Goal: Task Accomplishment & Management: Check status

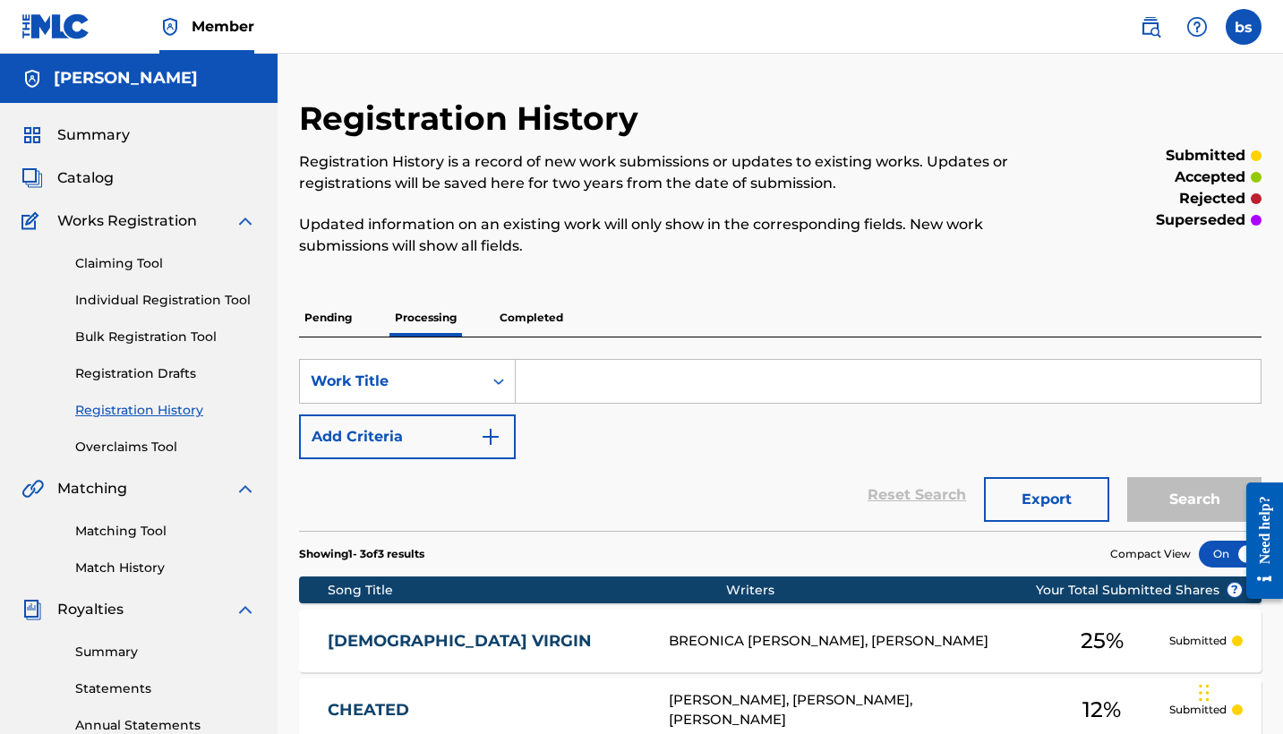
click at [81, 55] on div "[PERSON_NAME]" at bounding box center [139, 78] width 278 height 49
click at [58, 5] on link at bounding box center [55, 26] width 69 height 53
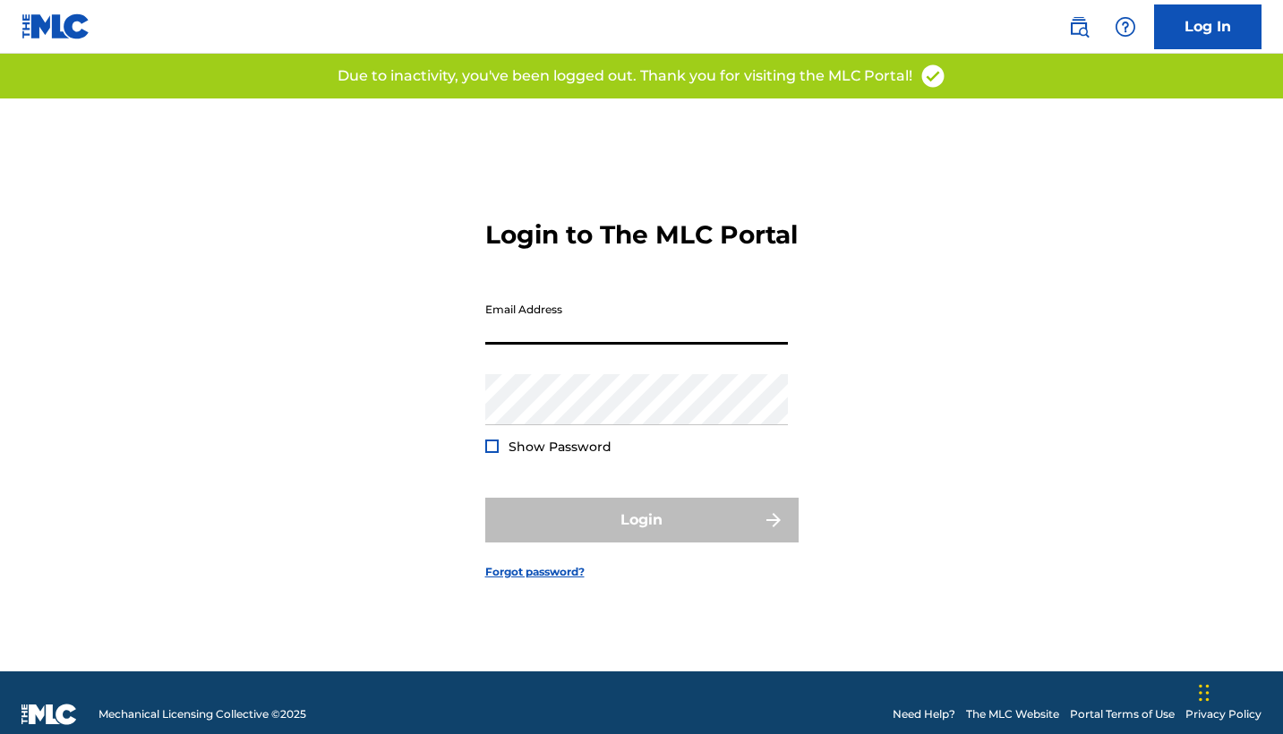
type input "[EMAIL_ADDRESS][DOMAIN_NAME]"
click at [641, 535] on button "Login" at bounding box center [641, 520] width 313 height 45
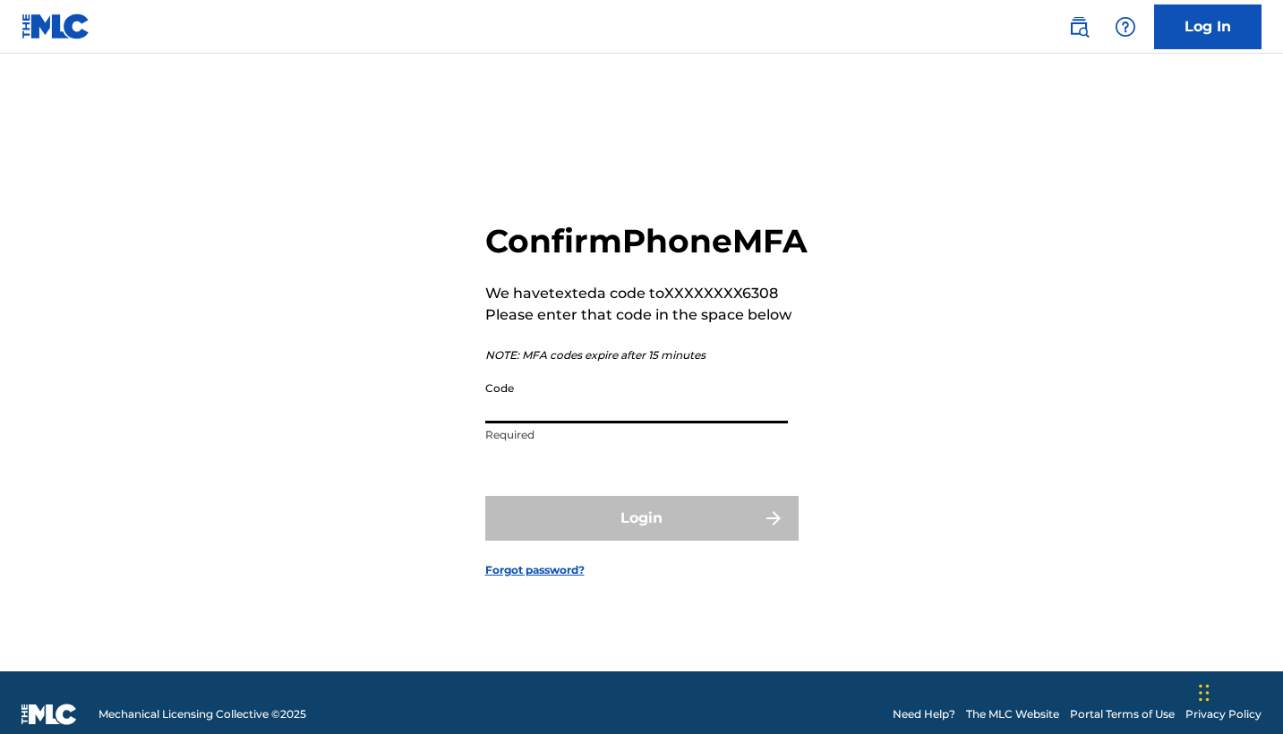
click at [623, 423] on input "Code" at bounding box center [636, 397] width 303 height 51
type input "I"
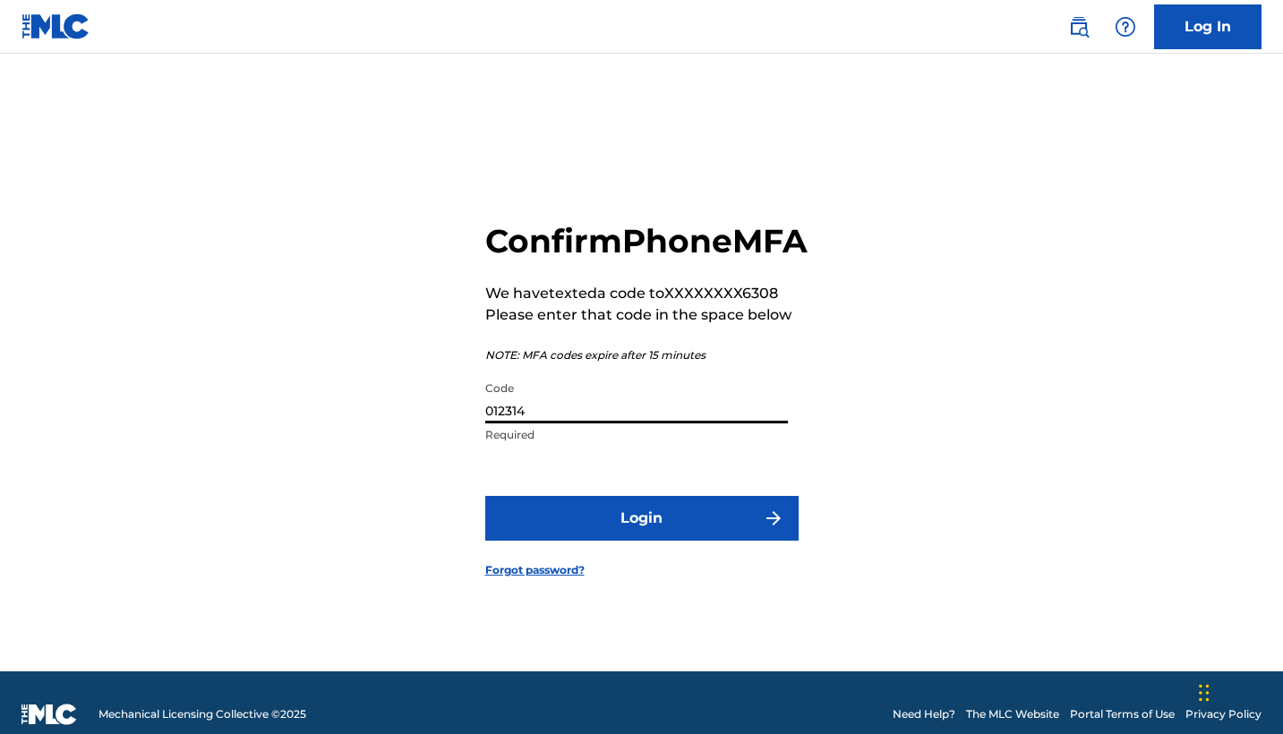
type input "012314"
click at [641, 538] on button "Login" at bounding box center [641, 518] width 313 height 45
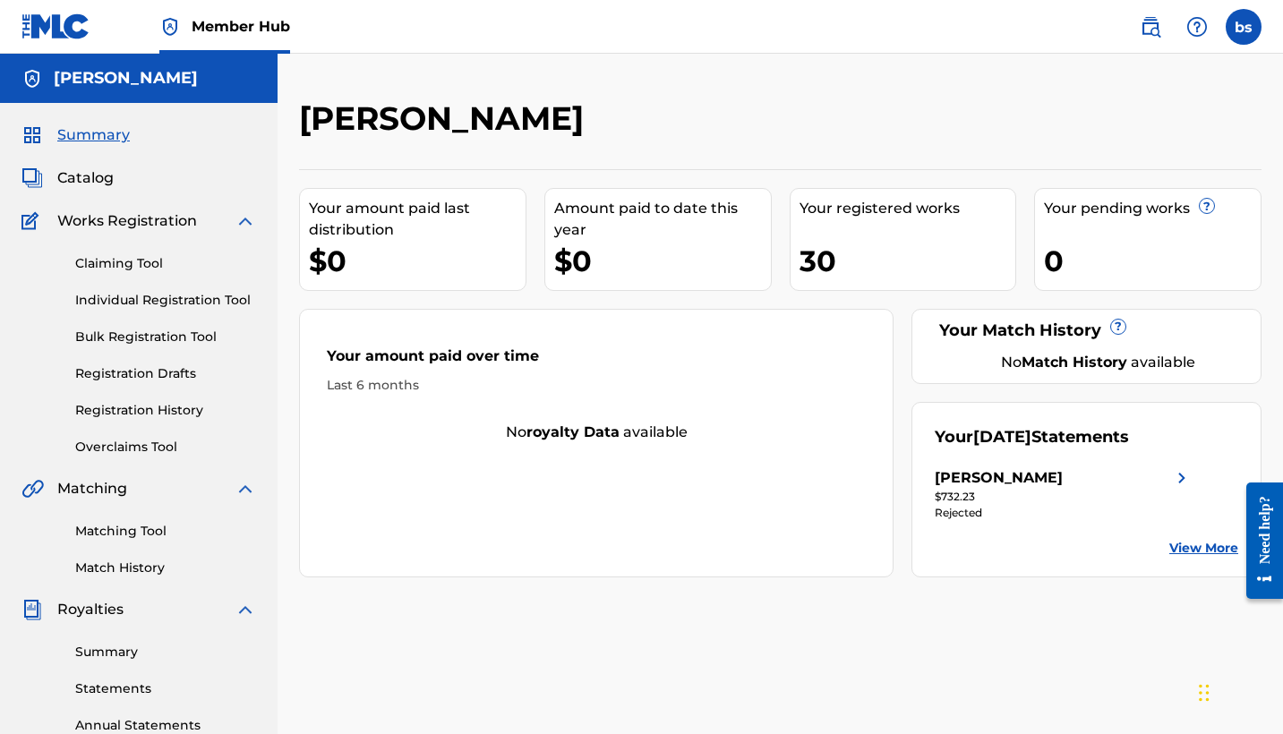
click at [1176, 477] on img at bounding box center [1181, 477] width 21 height 21
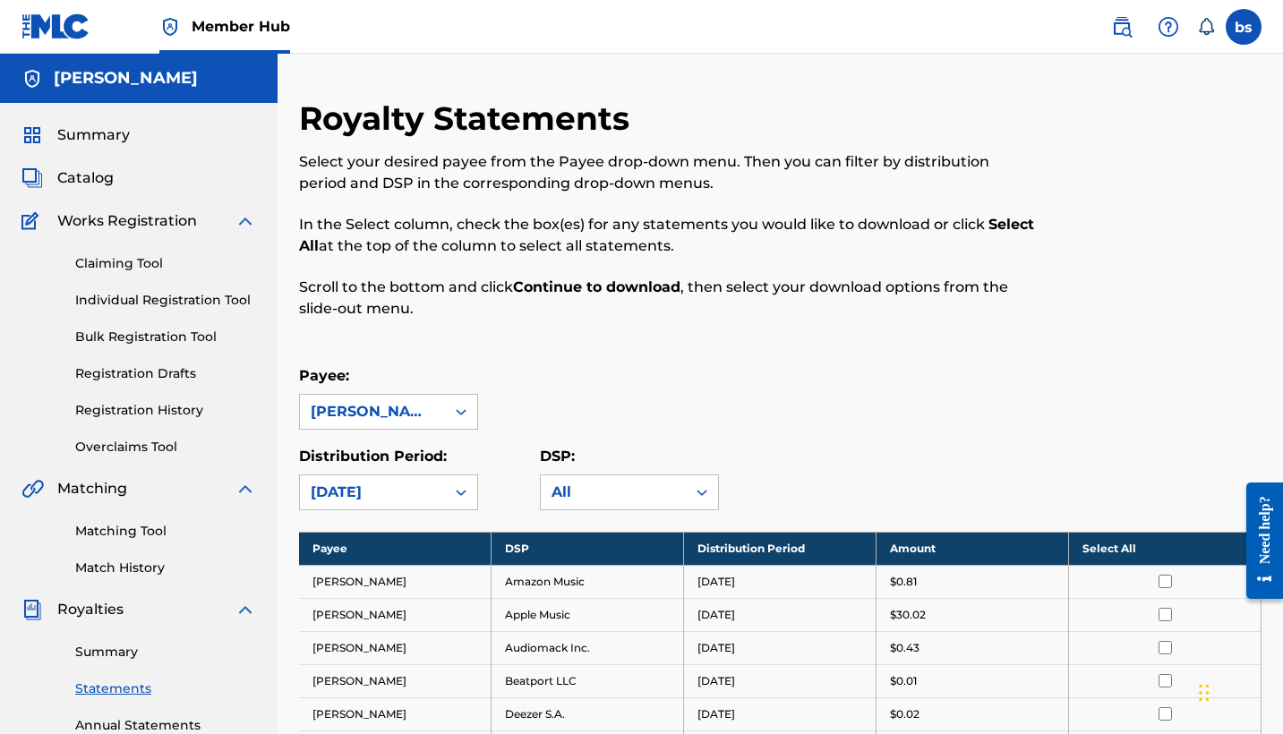
click at [413, 512] on div "Royalty Statements Select your desired payee from the Payee drop-down menu. The…" at bounding box center [780, 746] width 962 height 1296
click at [424, 496] on div "[DATE]" at bounding box center [388, 492] width 179 height 36
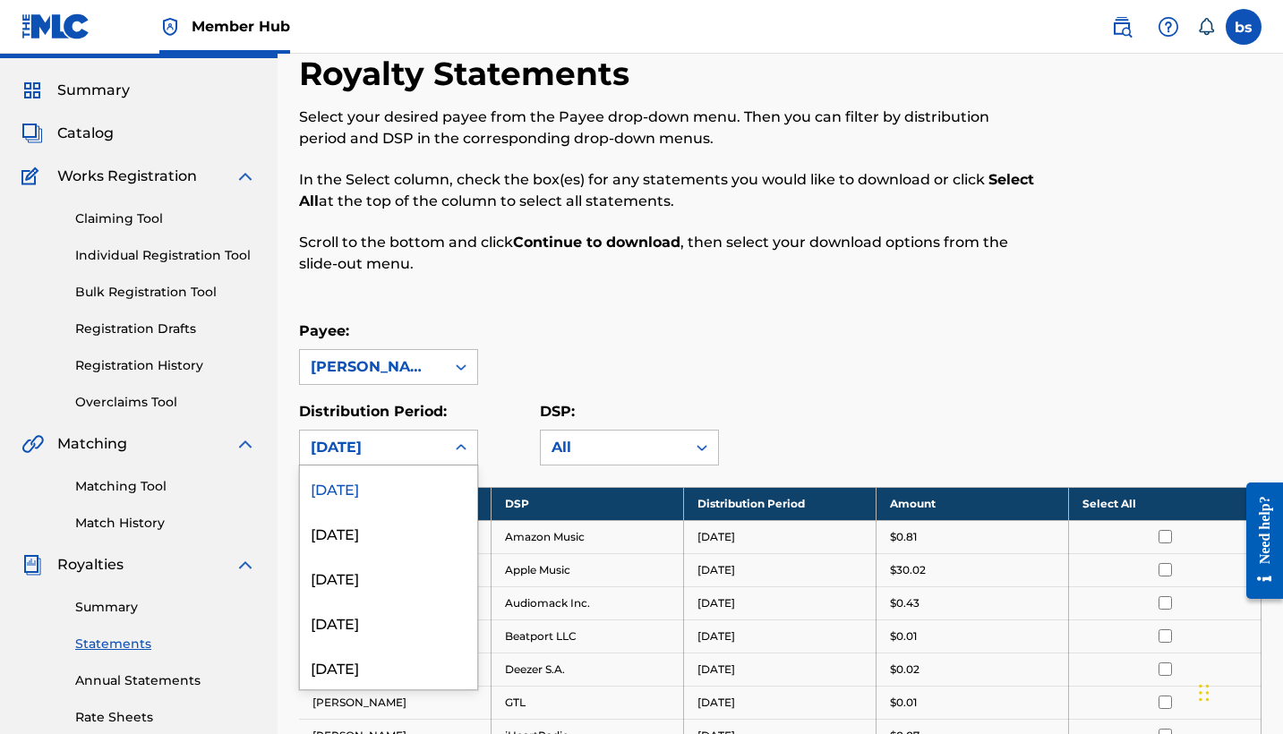
scroll to position [46, 0]
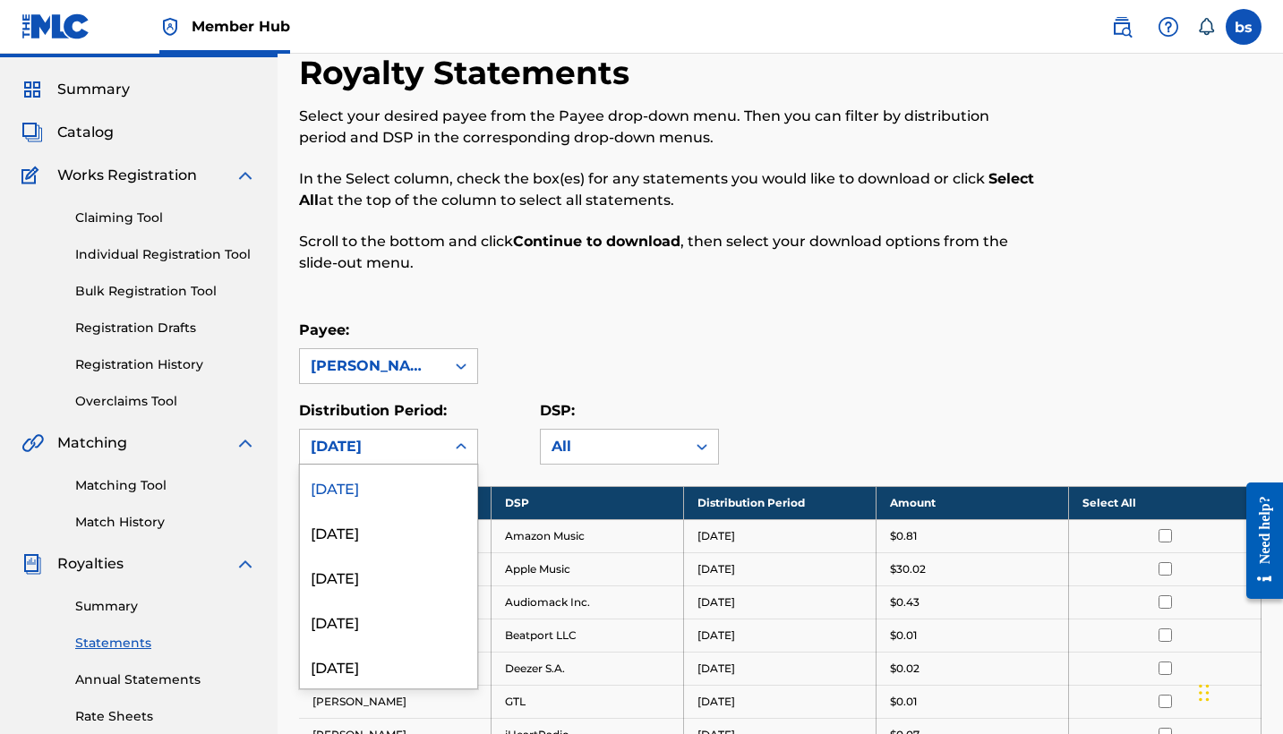
drag, startPoint x: 388, startPoint y: 530, endPoint x: 389, endPoint y: 478, distance: 52.0
click at [389, 483] on div "September 2025 August 2025 July 2025 June 2025 May 2025 April 2025 March 2025 F…" at bounding box center [388, 577] width 177 height 224
click at [492, 397] on div "Payee: brandon sully Distribution Period: September 2025, 1 of 54. 54 results a…" at bounding box center [780, 392] width 962 height 145
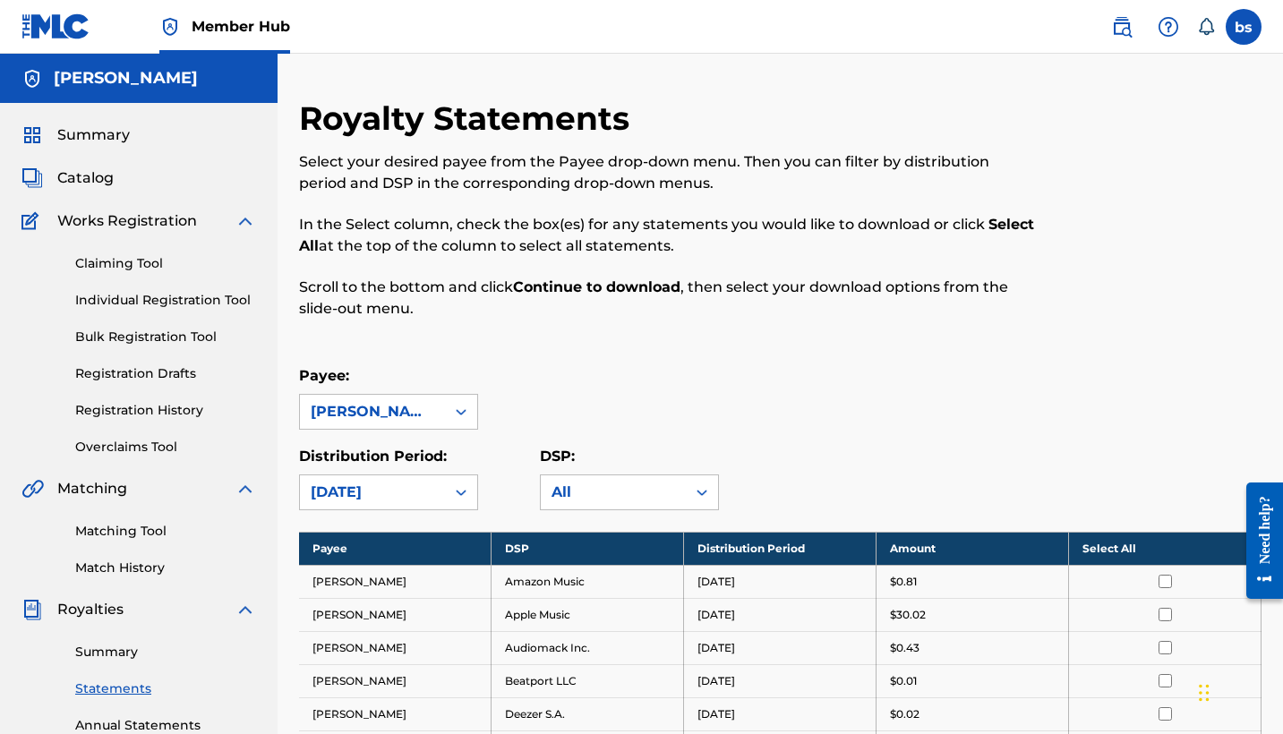
scroll to position [0, 0]
click at [130, 655] on link "Summary" at bounding box center [165, 652] width 181 height 19
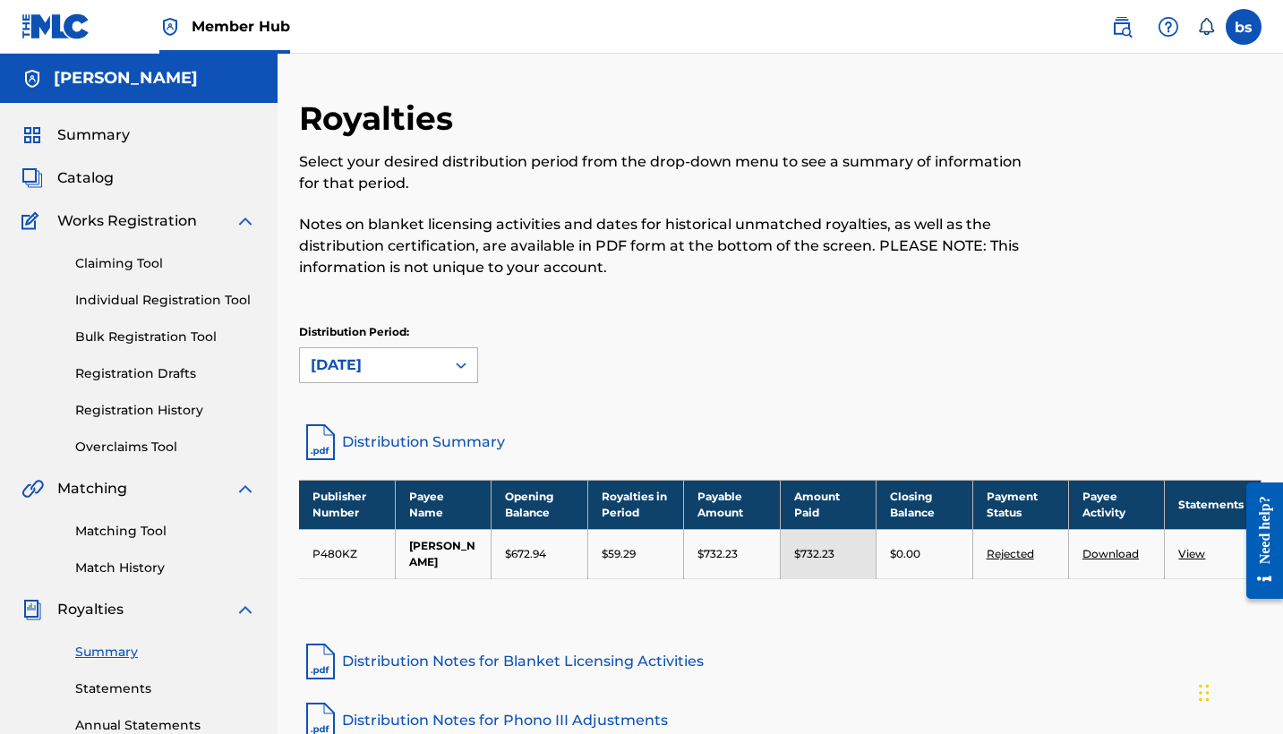
click at [426, 373] on div "[DATE]" at bounding box center [373, 365] width 124 height 21
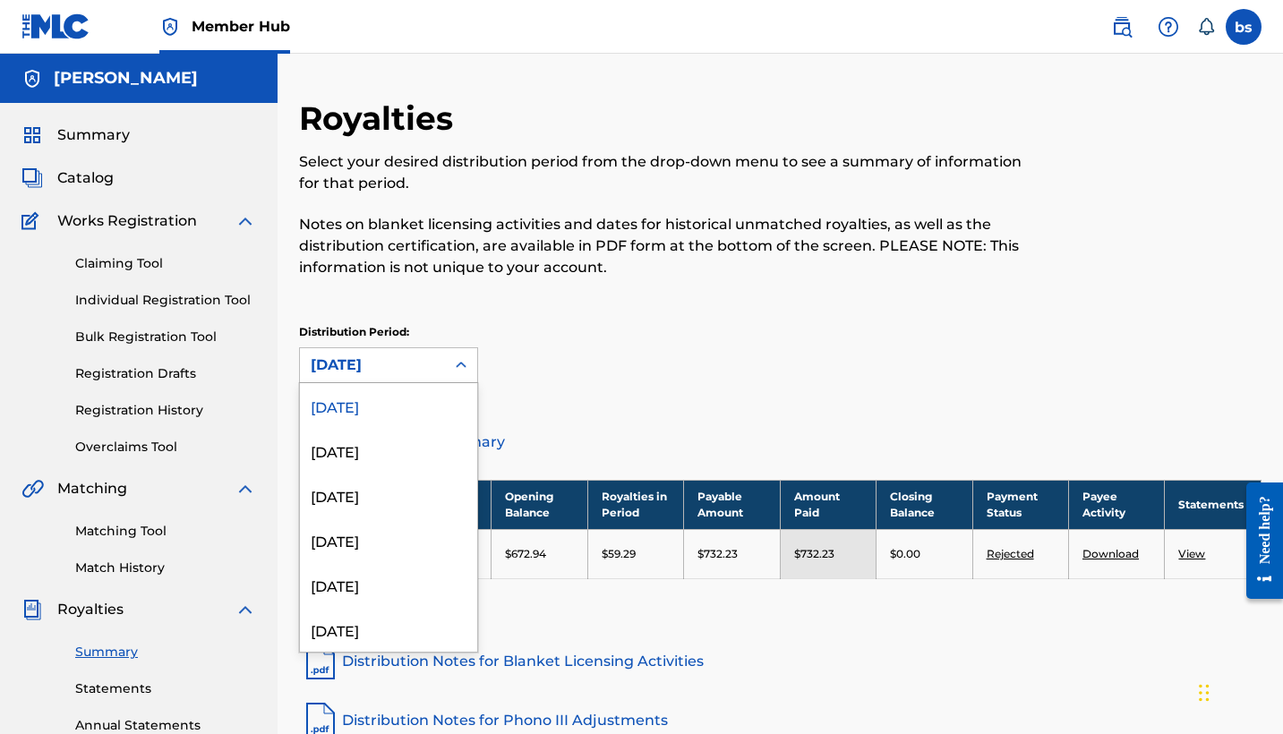
click at [414, 402] on div "[DATE]" at bounding box center [388, 405] width 177 height 45
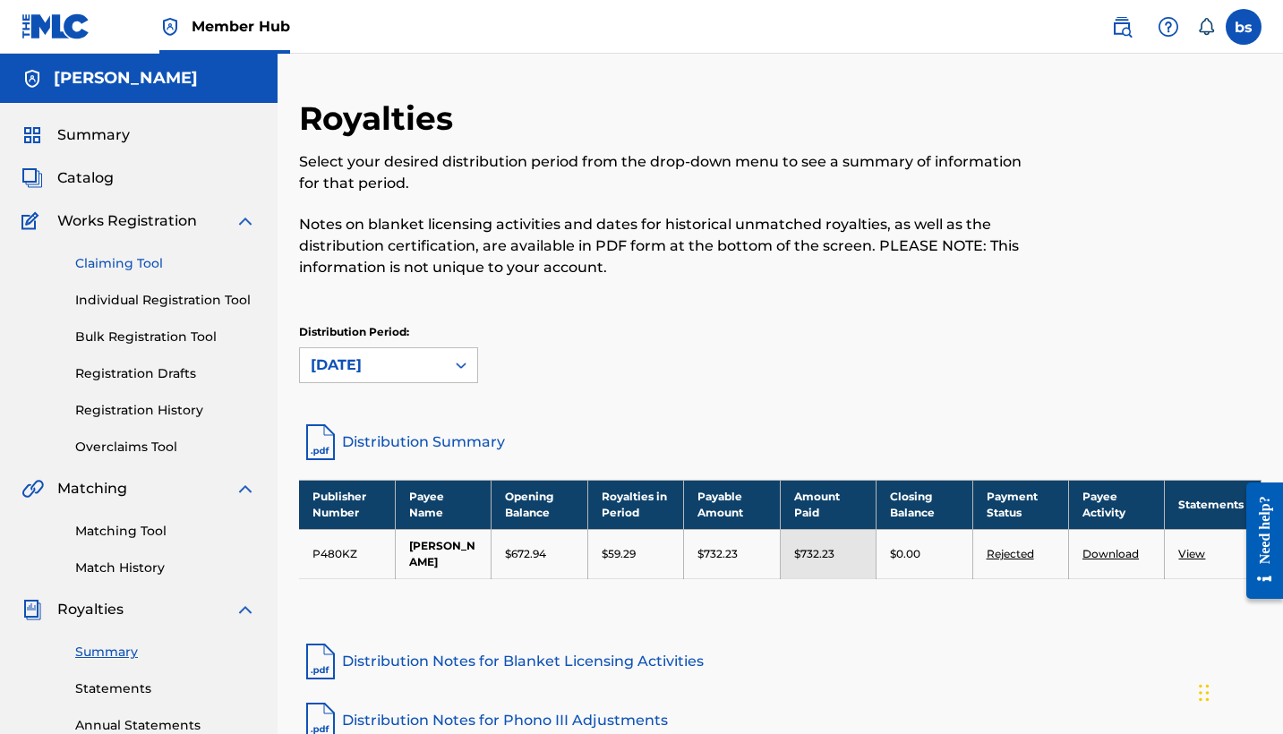
click at [127, 271] on link "Claiming Tool" at bounding box center [165, 263] width 181 height 19
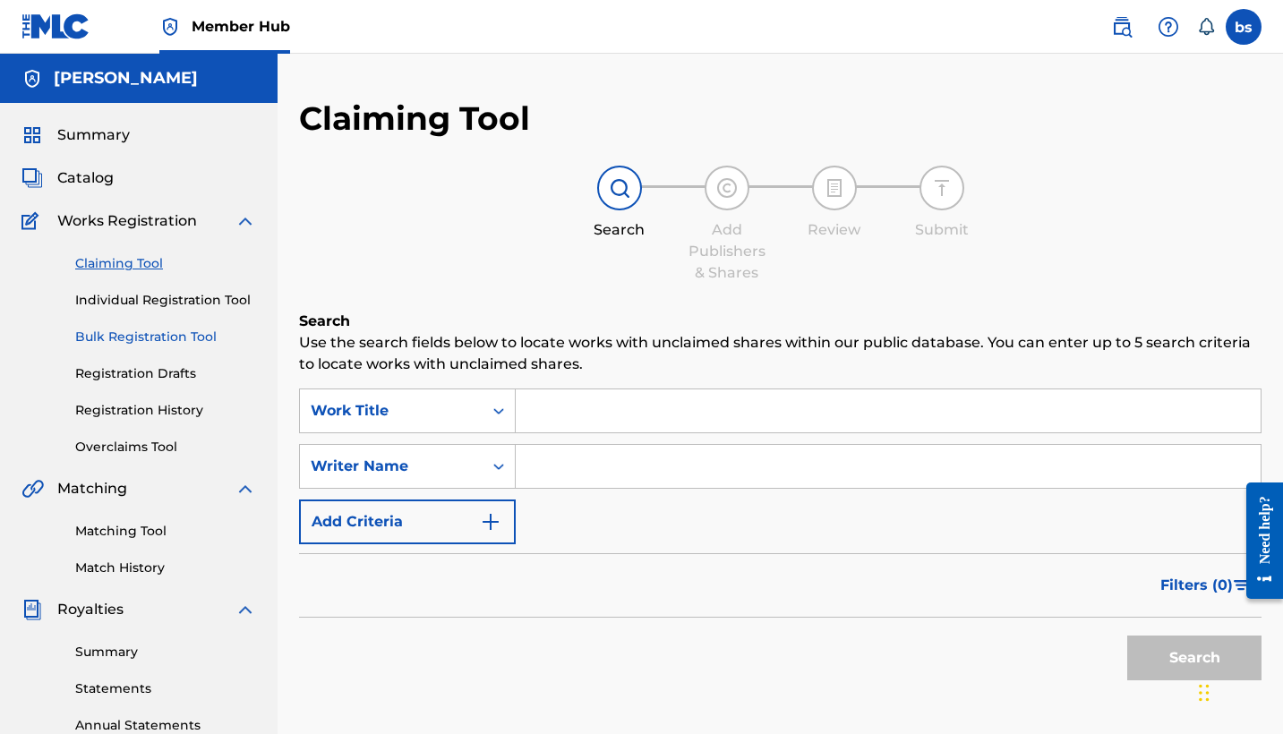
click at [126, 344] on link "Bulk Registration Tool" at bounding box center [165, 337] width 181 height 19
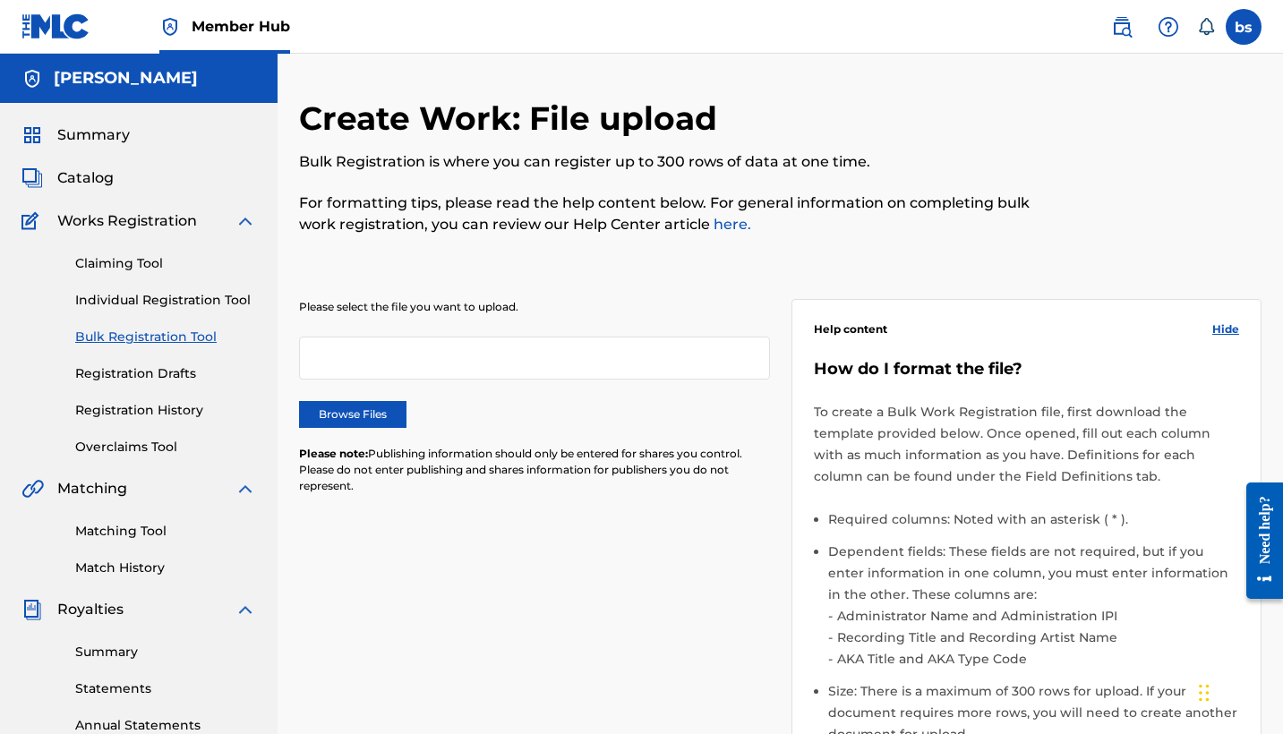
click at [125, 390] on div "Claiming Tool Individual Registration Tool Bulk Registration Tool Registration …" at bounding box center [138, 344] width 235 height 225
click at [121, 410] on link "Registration History" at bounding box center [165, 410] width 181 height 19
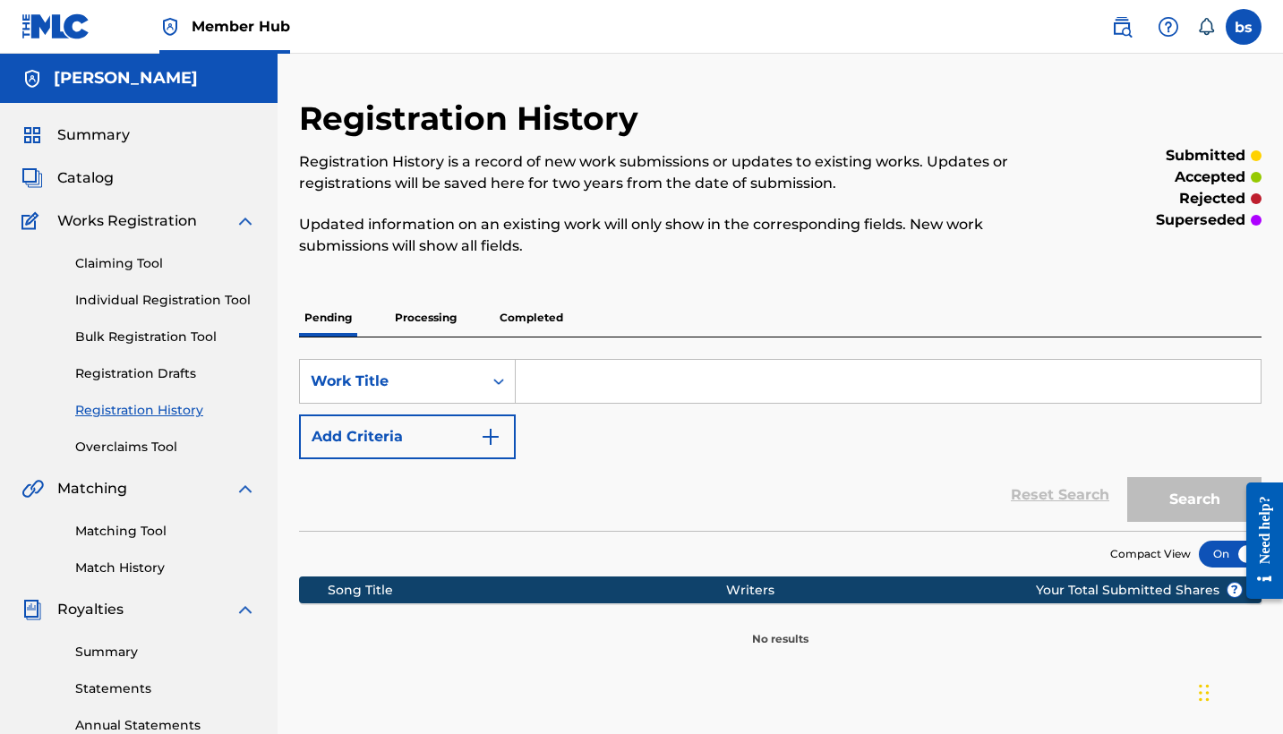
click at [509, 326] on p "Completed" at bounding box center [531, 318] width 74 height 38
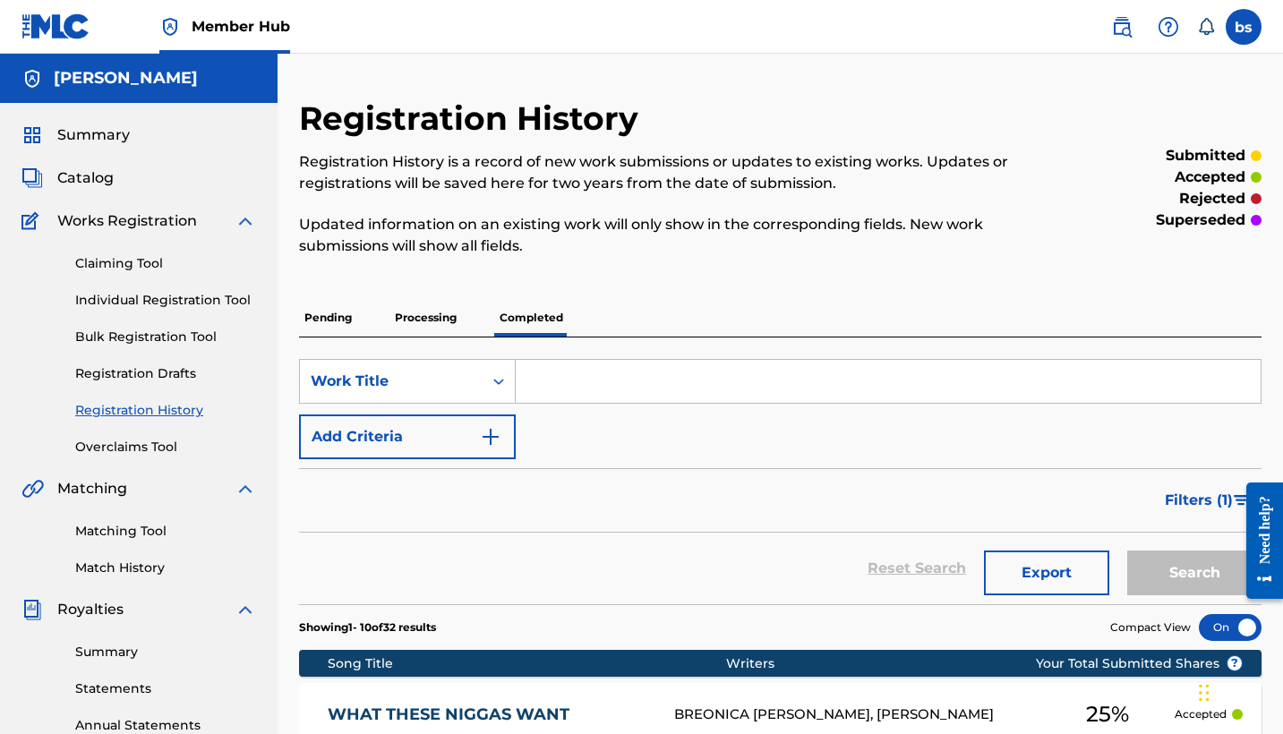
click at [424, 312] on p "Processing" at bounding box center [425, 318] width 73 height 38
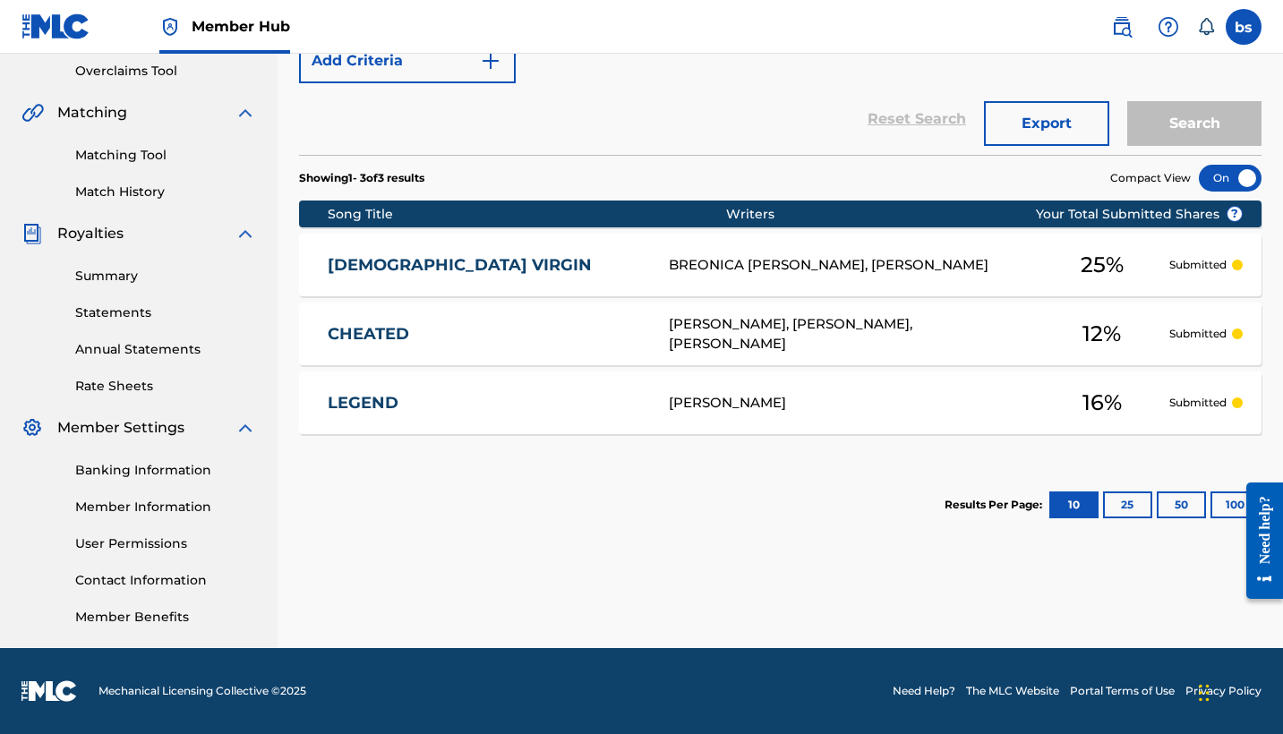
scroll to position [376, 0]
